Goal: Transaction & Acquisition: Purchase product/service

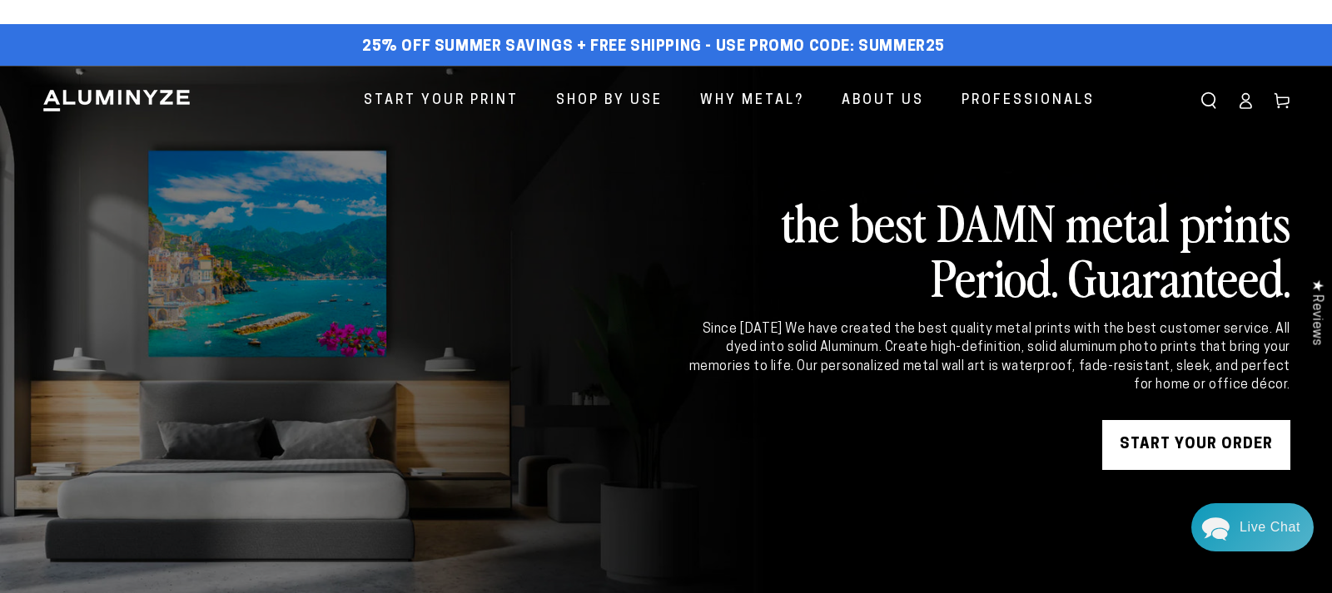
click at [1243, 96] on ellipse at bounding box center [1245, 97] width 7 height 7
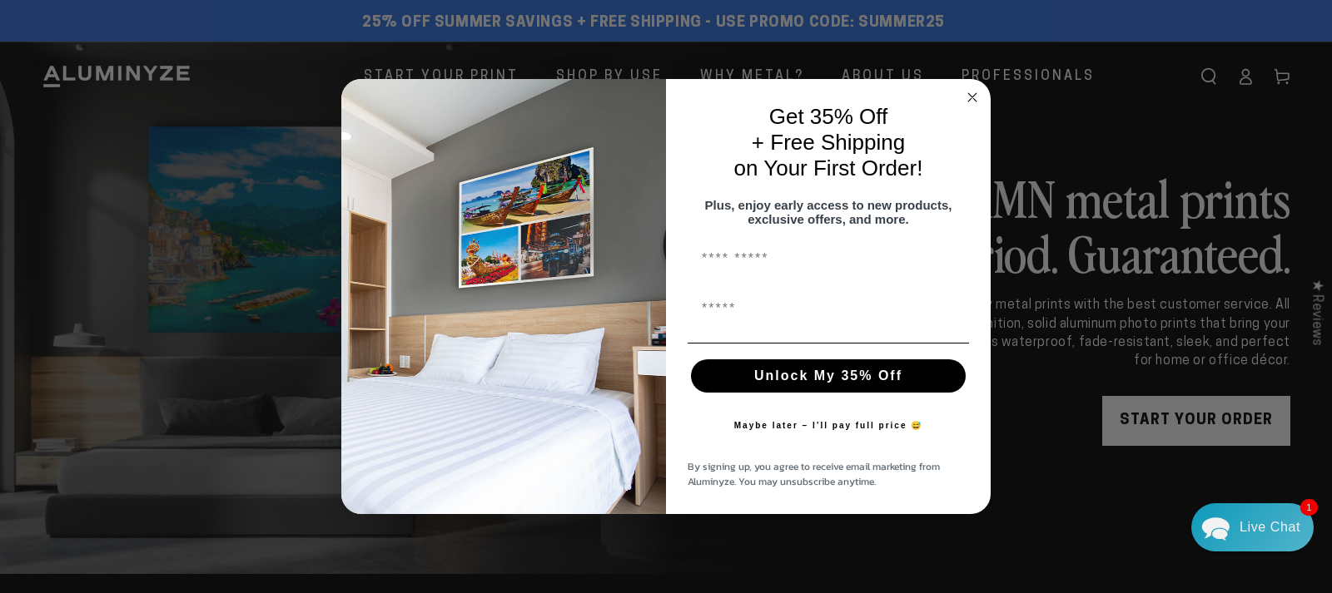
click at [151, 179] on div "Close dialog Get 35% Off + Free Shipping on Your First Order! Plus, enjoy early…" at bounding box center [666, 296] width 1332 height 593
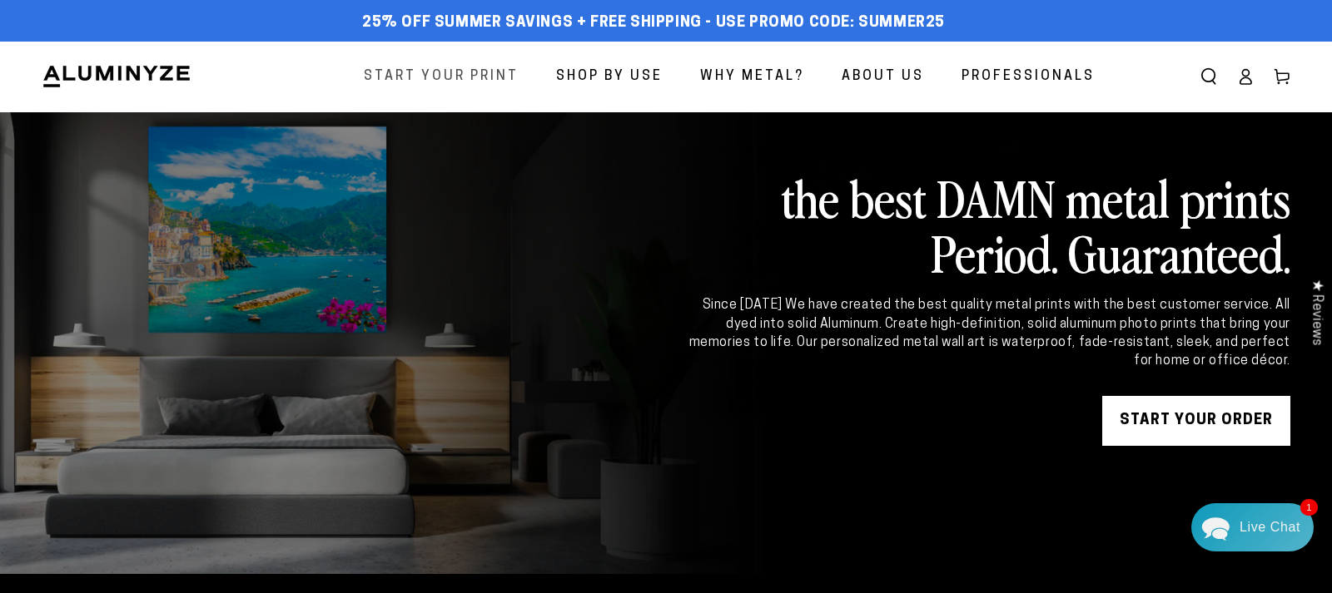
click at [436, 82] on span "Start Your Print" at bounding box center [441, 77] width 155 height 24
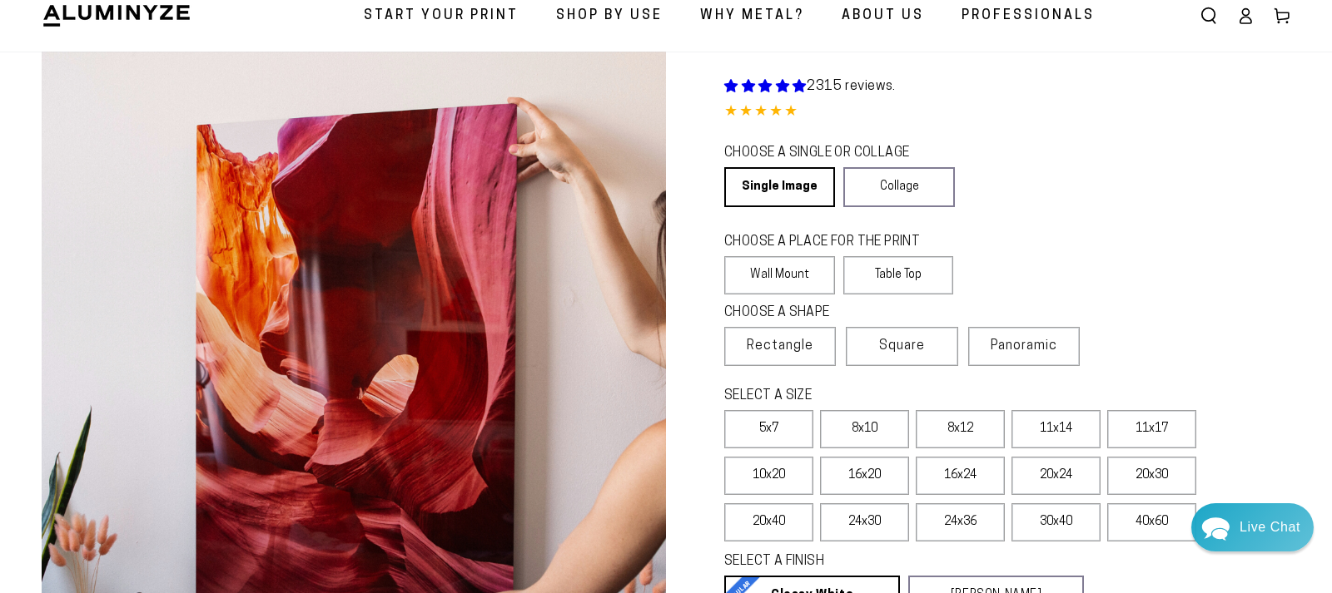
select select "**********"
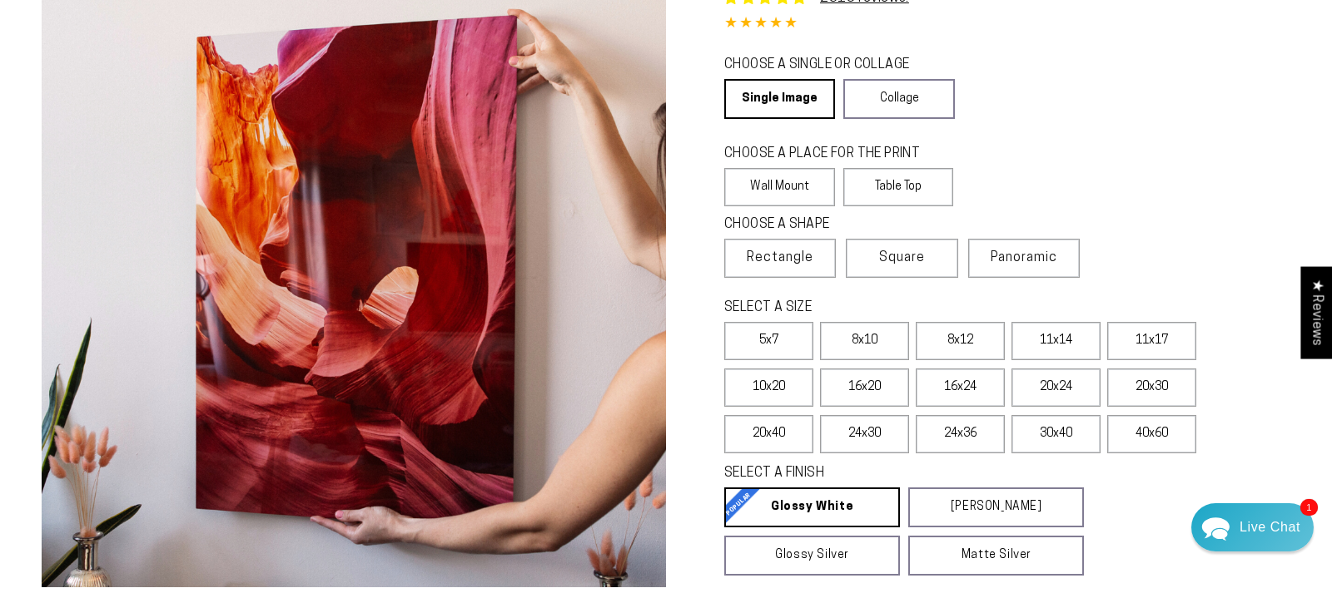
scroll to position [170, 0]
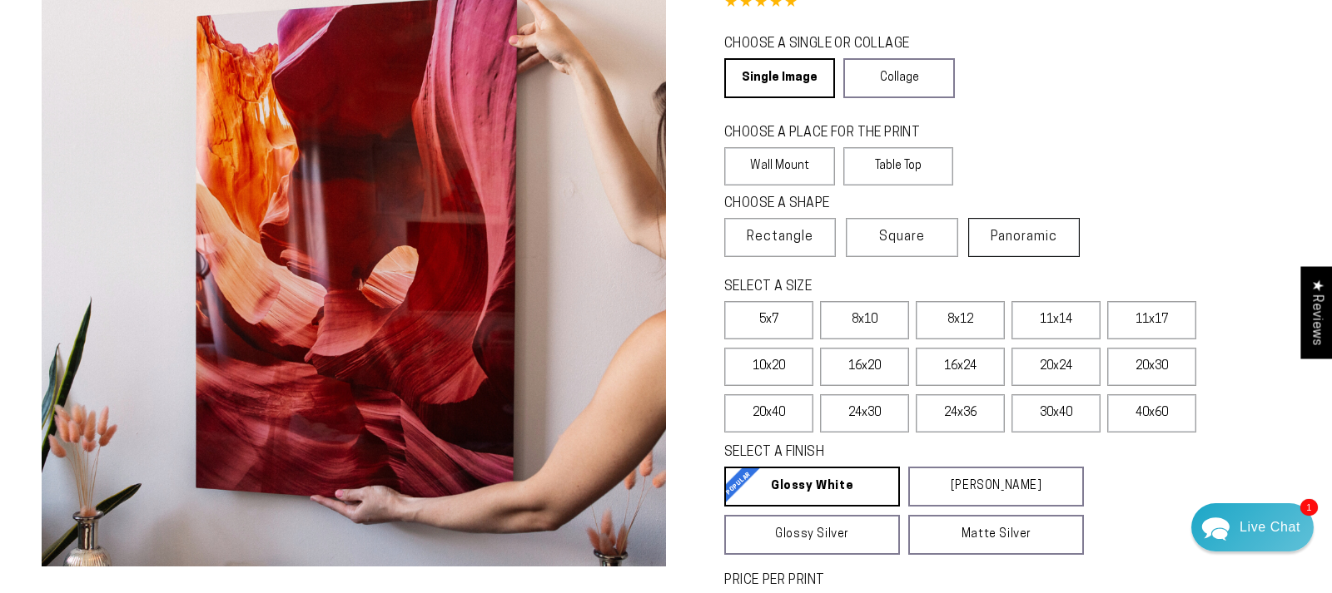
click at [1057, 239] on span "Panoramic" at bounding box center [1024, 237] width 67 height 13
